Goal: Obtain resource: Download file/media

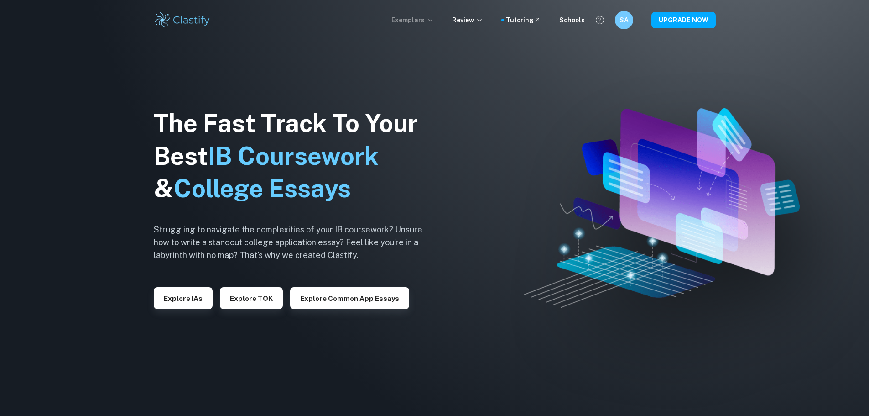
click at [433, 24] on p "Exemplars" at bounding box center [413, 20] width 42 height 10
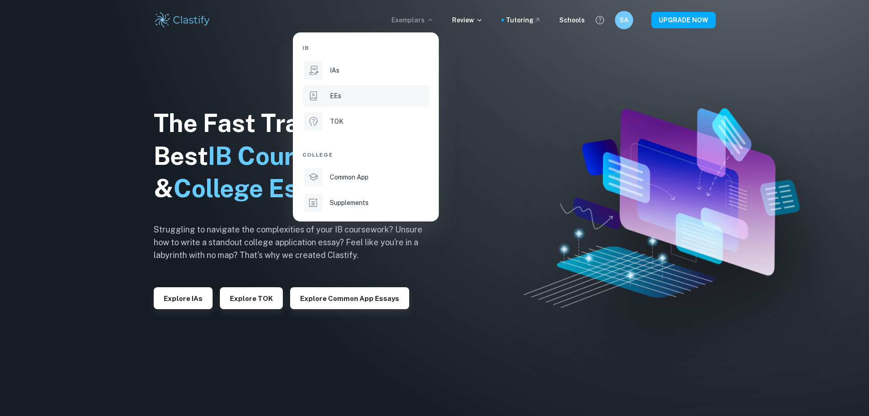
click at [360, 102] on li "EEs" at bounding box center [366, 96] width 127 height 22
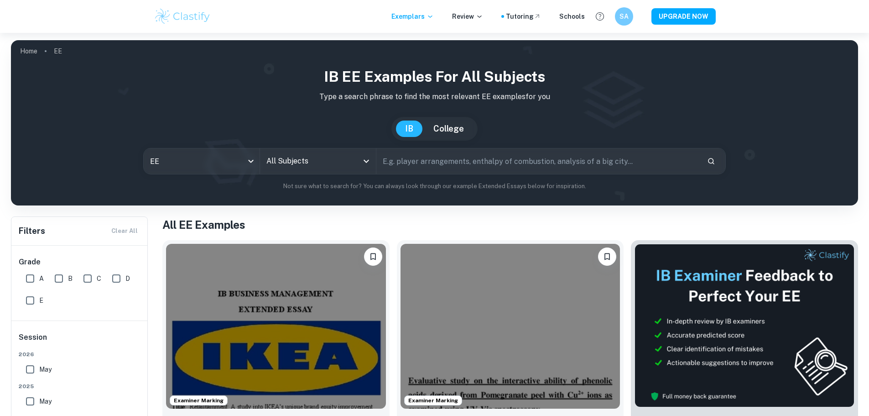
click at [130, 230] on div "Filters Clear All" at bounding box center [79, 231] width 136 height 28
click at [314, 160] on input "All Subjects" at bounding box center [311, 160] width 94 height 17
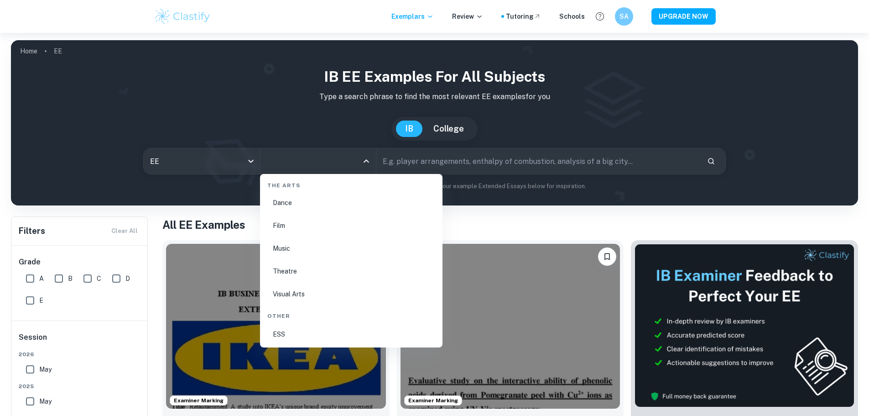
scroll to position [1597, 0]
click at [314, 241] on li "Visual Arts" at bounding box center [351, 248] width 175 height 21
type input "Visual Arts"
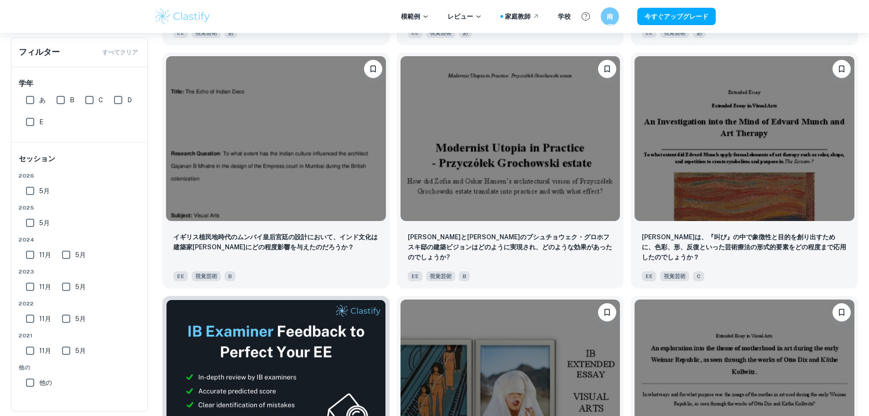
scroll to position [1412, 0]
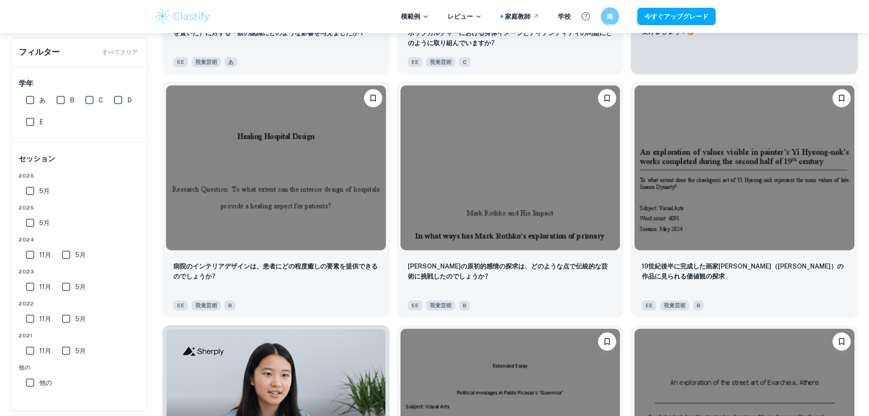
scroll to position [454, 0]
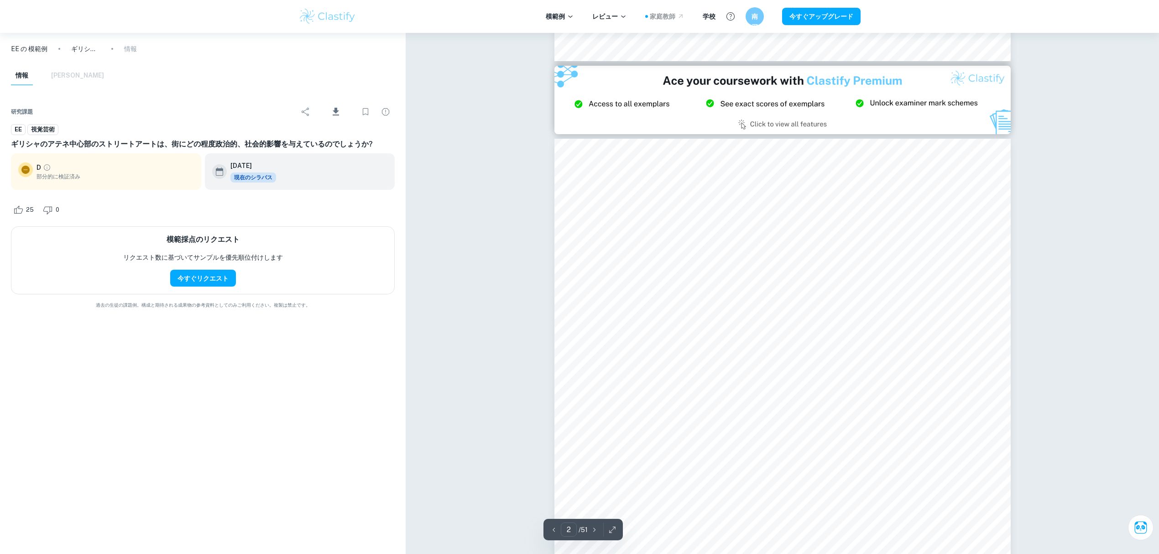
scroll to position [73, 0]
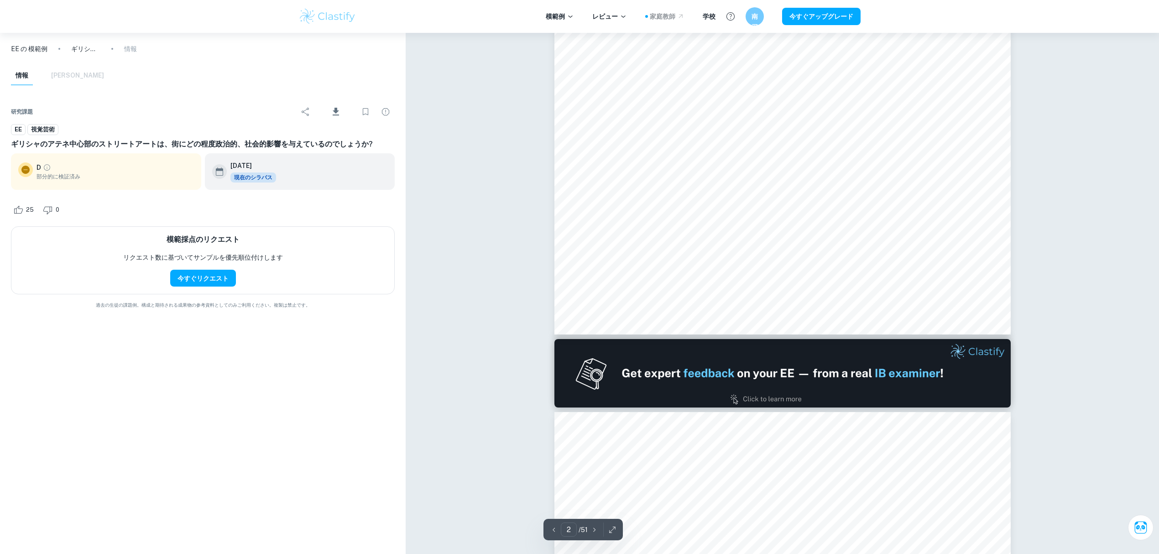
type input "1"
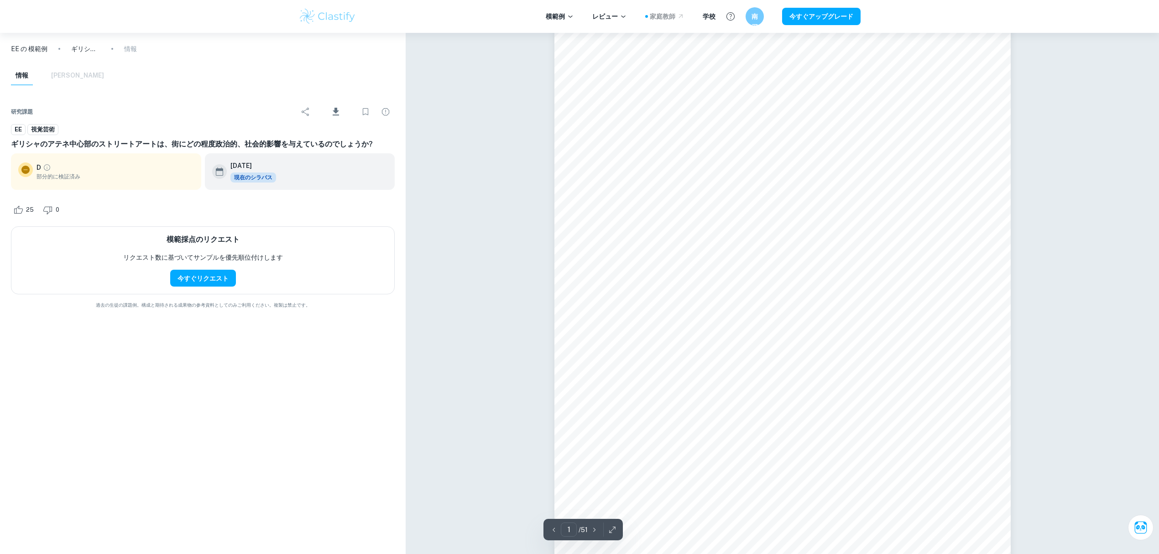
scroll to position [0, 0]
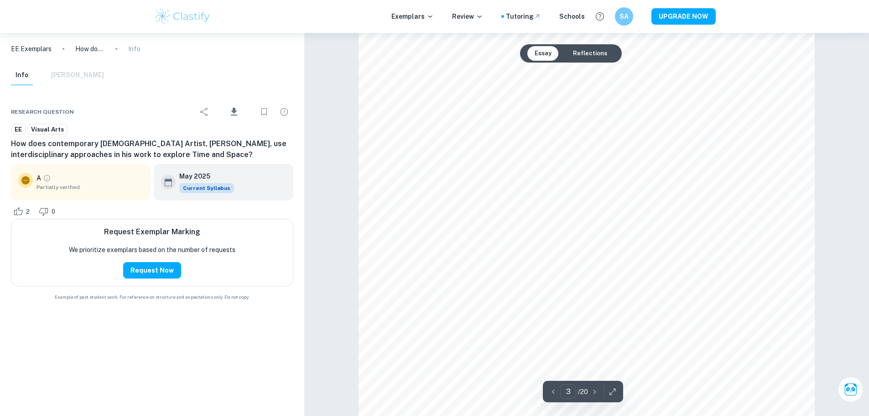
scroll to position [1506, 0]
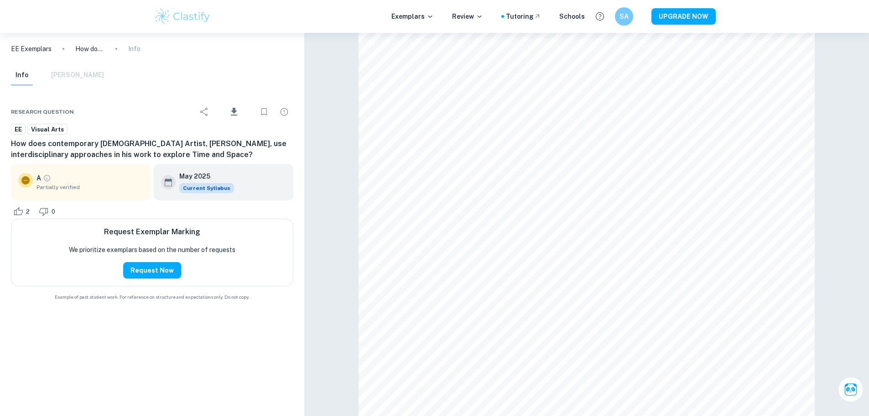
drag, startPoint x: 844, startPoint y: 1, endPoint x: 355, endPoint y: 186, distance: 523.1
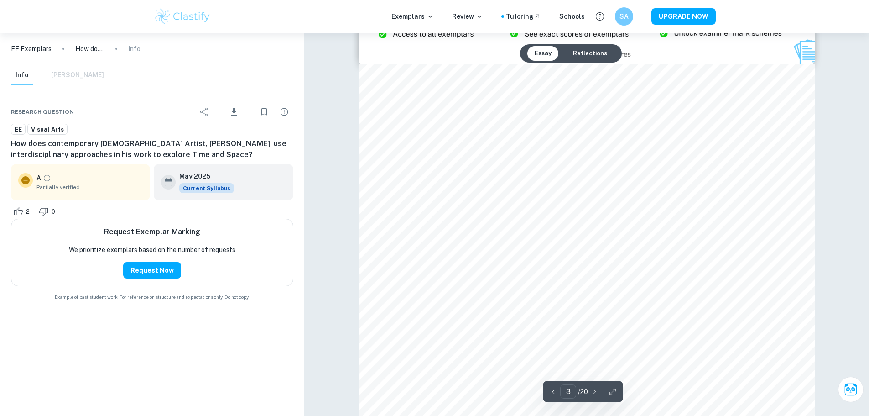
scroll to position [1369, 0]
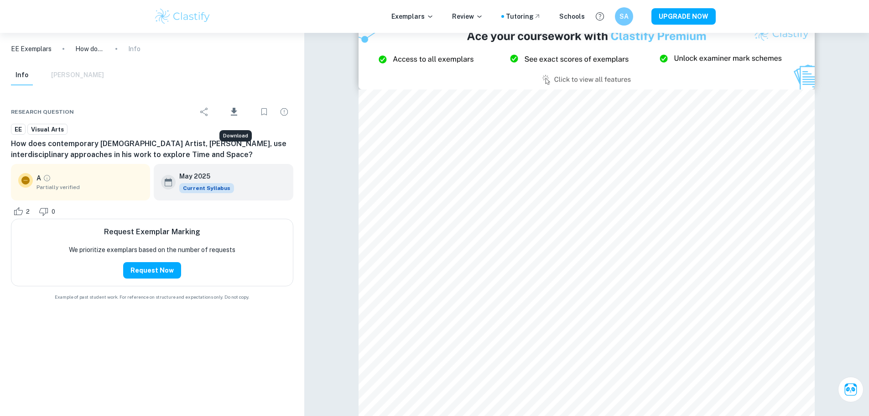
click at [228, 108] on button "Download" at bounding box center [234, 112] width 38 height 24
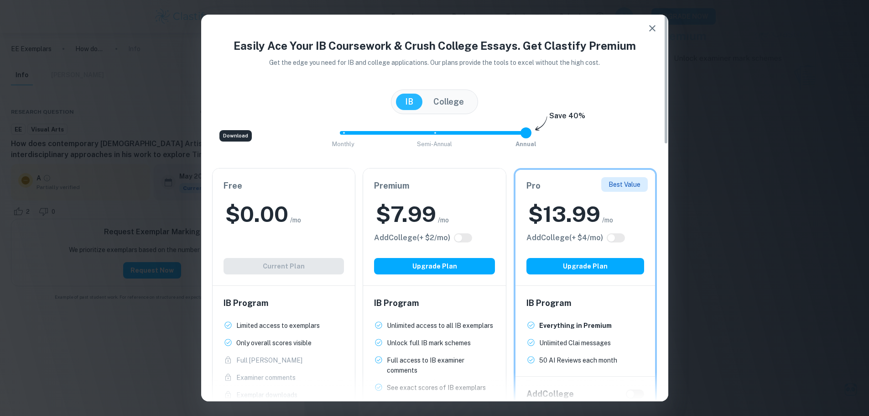
click at [312, 212] on div "$ 0.00 /mo" at bounding box center [284, 213] width 121 height 29
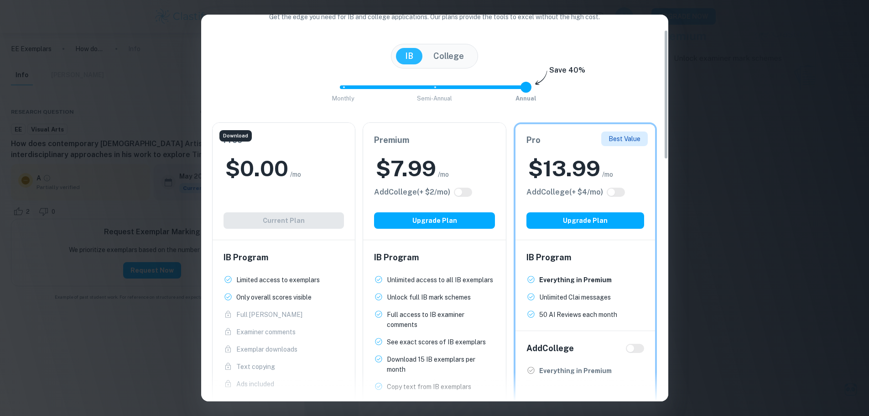
scroll to position [0, 0]
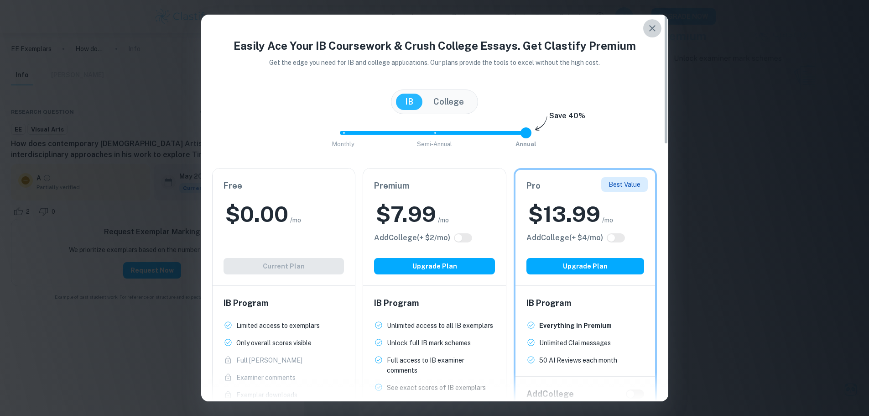
click at [649, 30] on icon "button" at bounding box center [652, 28] width 11 height 11
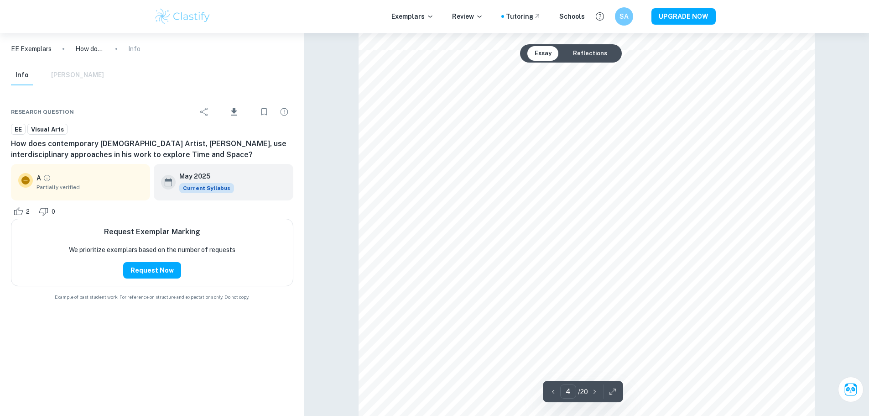
scroll to position [2145, 0]
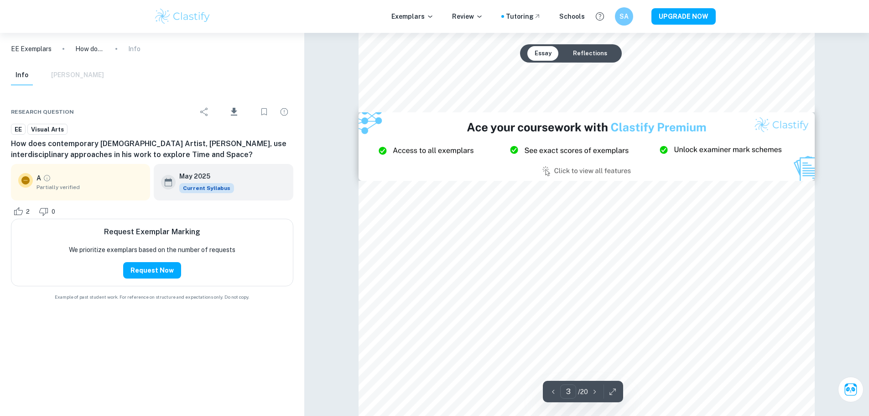
type input "2"
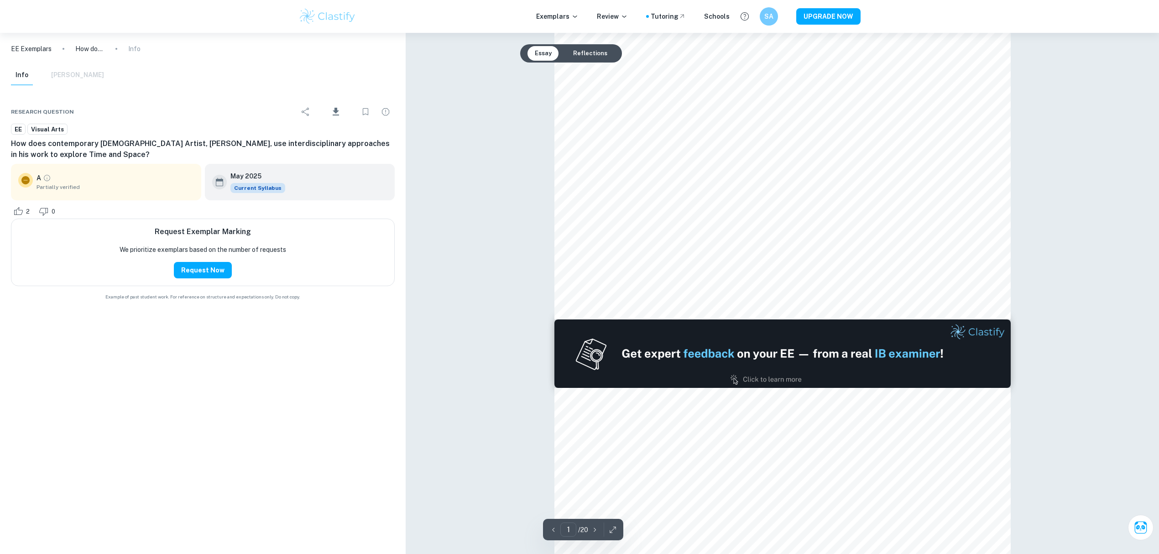
scroll to position [0, 0]
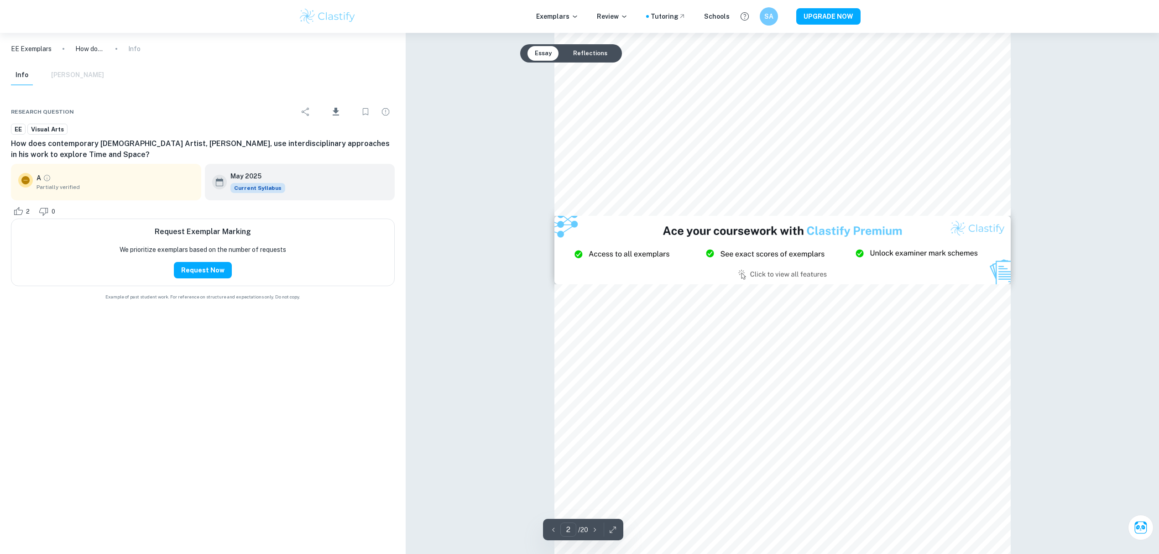
type input "3"
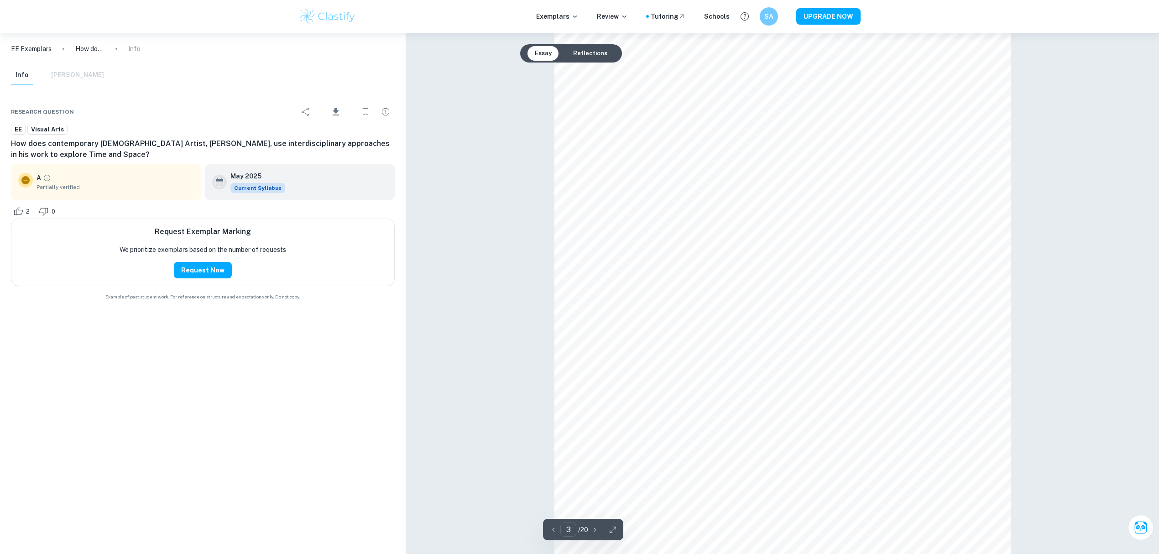
scroll to position [1460, 0]
